Goal: Transaction & Acquisition: Obtain resource

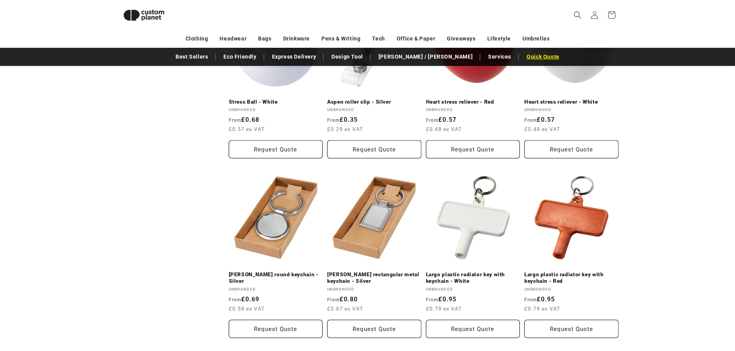
click at [523, 53] on link "Quick Quote" at bounding box center [543, 56] width 40 height 13
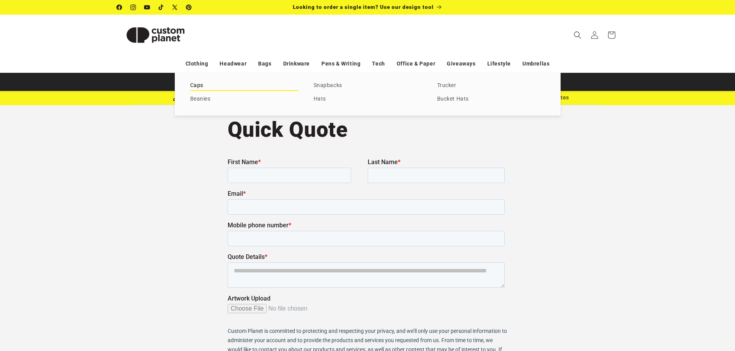
click at [224, 84] on link "Caps" at bounding box center [244, 86] width 108 height 10
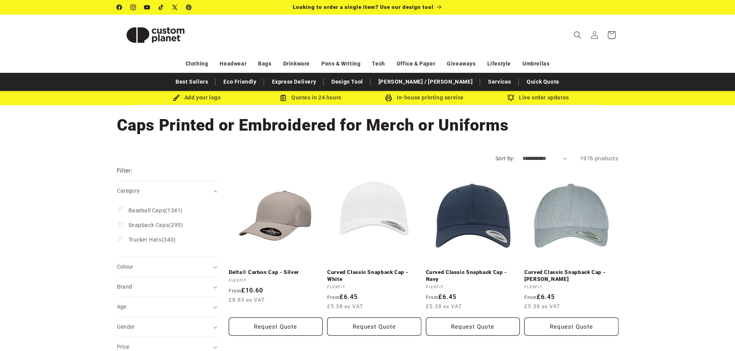
click at [615, 39] on icon at bounding box center [611, 35] width 18 height 18
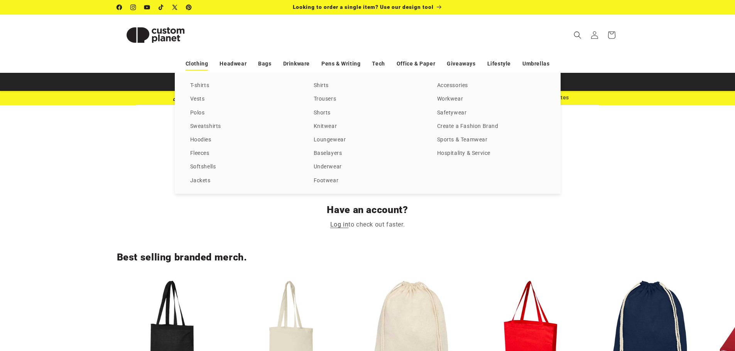
click at [199, 63] on link "Clothing" at bounding box center [196, 63] width 23 height 13
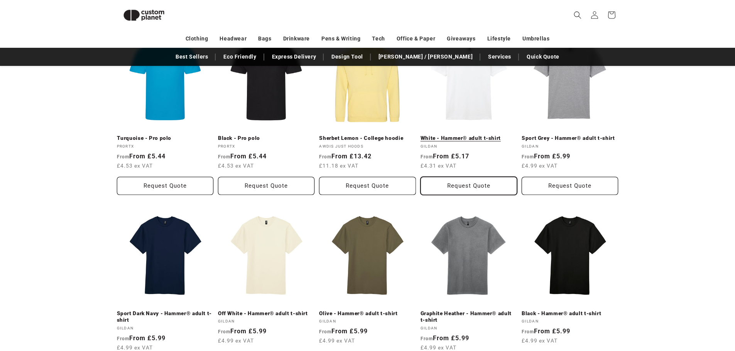
scroll to position [187, 0]
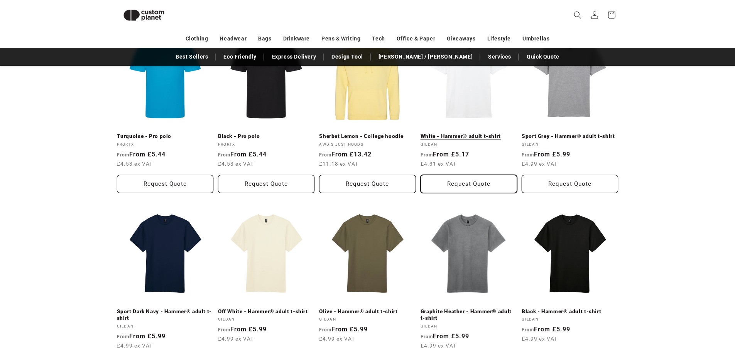
click at [470, 175] on button "Request Quote" at bounding box center [468, 184] width 96 height 18
click at [464, 175] on button "Request Quote" at bounding box center [468, 184] width 96 height 18
